Goal: Check status: Check status

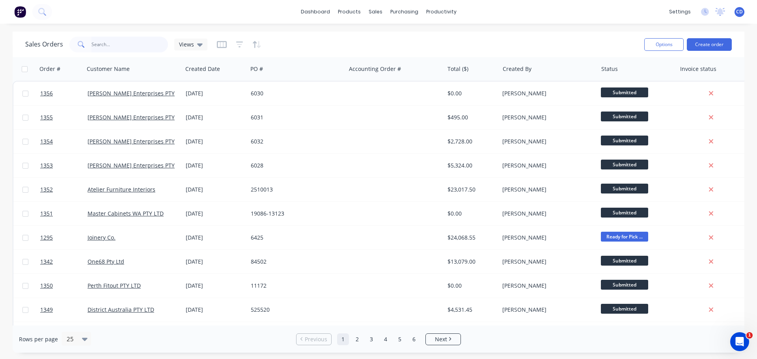
click at [109, 48] on input "text" at bounding box center [129, 45] width 77 height 16
type input "universal"
click at [120, 48] on input "text" at bounding box center [129, 45] width 77 height 16
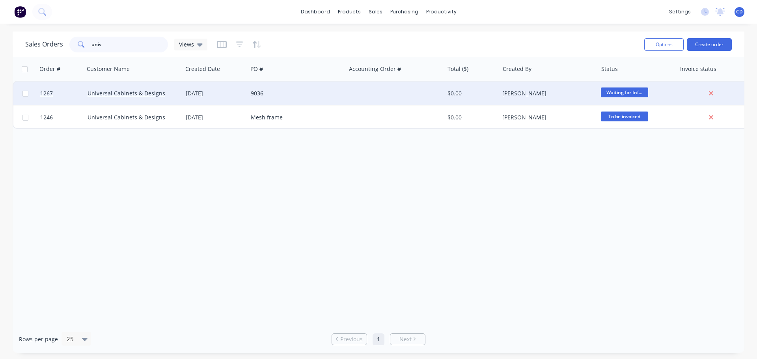
type input "univ"
click at [203, 92] on div "[DATE]" at bounding box center [215, 93] width 59 height 8
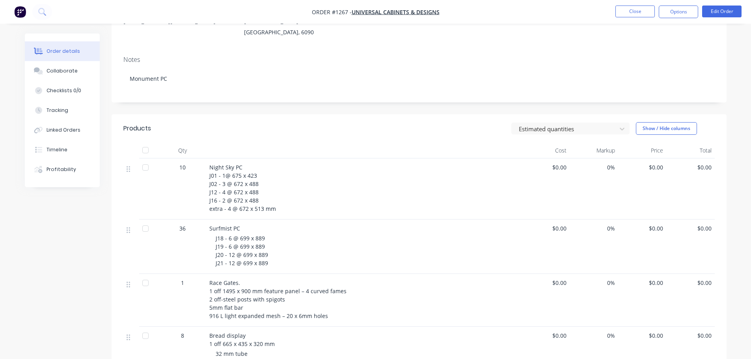
scroll to position [118, 0]
click at [48, 75] on button "Collaborate" at bounding box center [62, 71] width 75 height 20
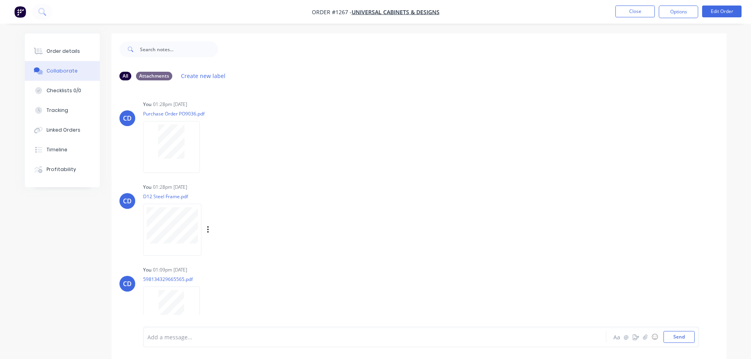
scroll to position [15, 0]
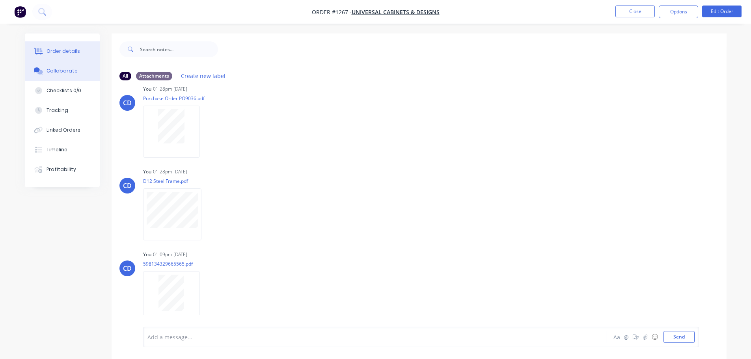
click at [76, 56] on button "Order details" at bounding box center [62, 51] width 75 height 20
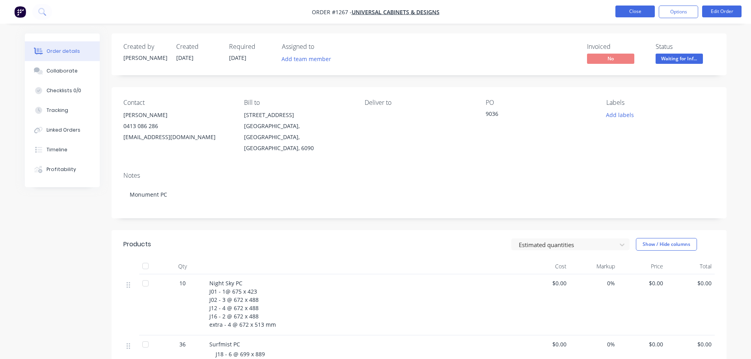
click at [638, 13] on button "Close" at bounding box center [634, 12] width 39 height 12
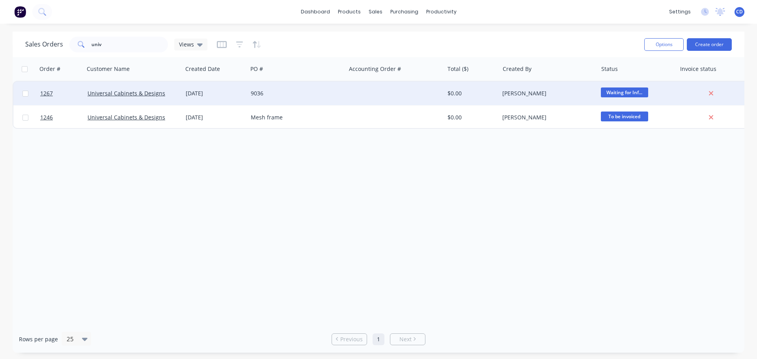
click at [182, 97] on div "Universal Cabinets & Designs" at bounding box center [133, 94] width 98 height 24
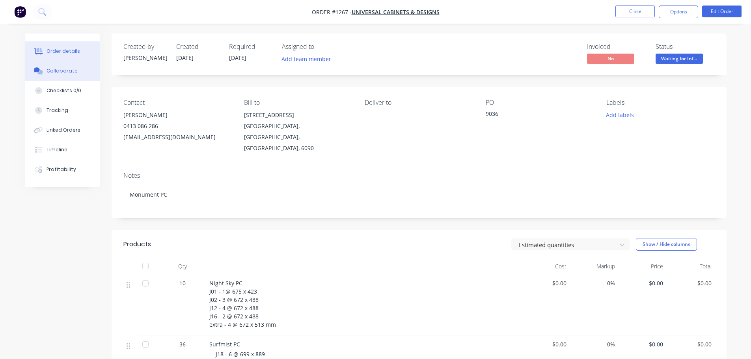
click at [62, 74] on div "Collaborate" at bounding box center [62, 70] width 31 height 7
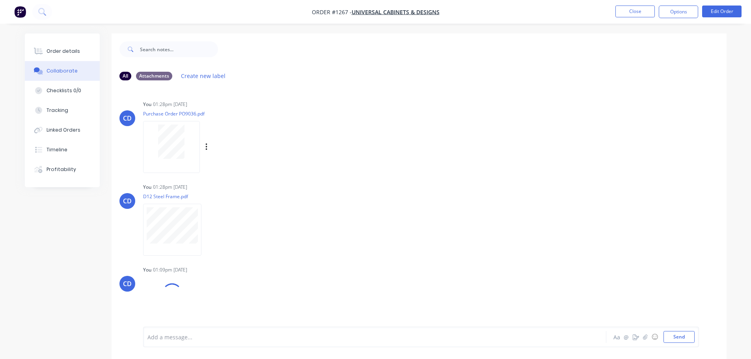
click at [177, 162] on div at bounding box center [171, 147] width 57 height 52
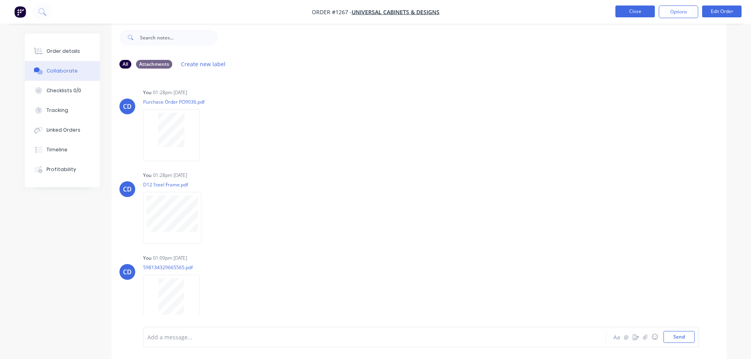
click at [625, 11] on button "Close" at bounding box center [634, 12] width 39 height 12
